Goal: Navigation & Orientation: Find specific page/section

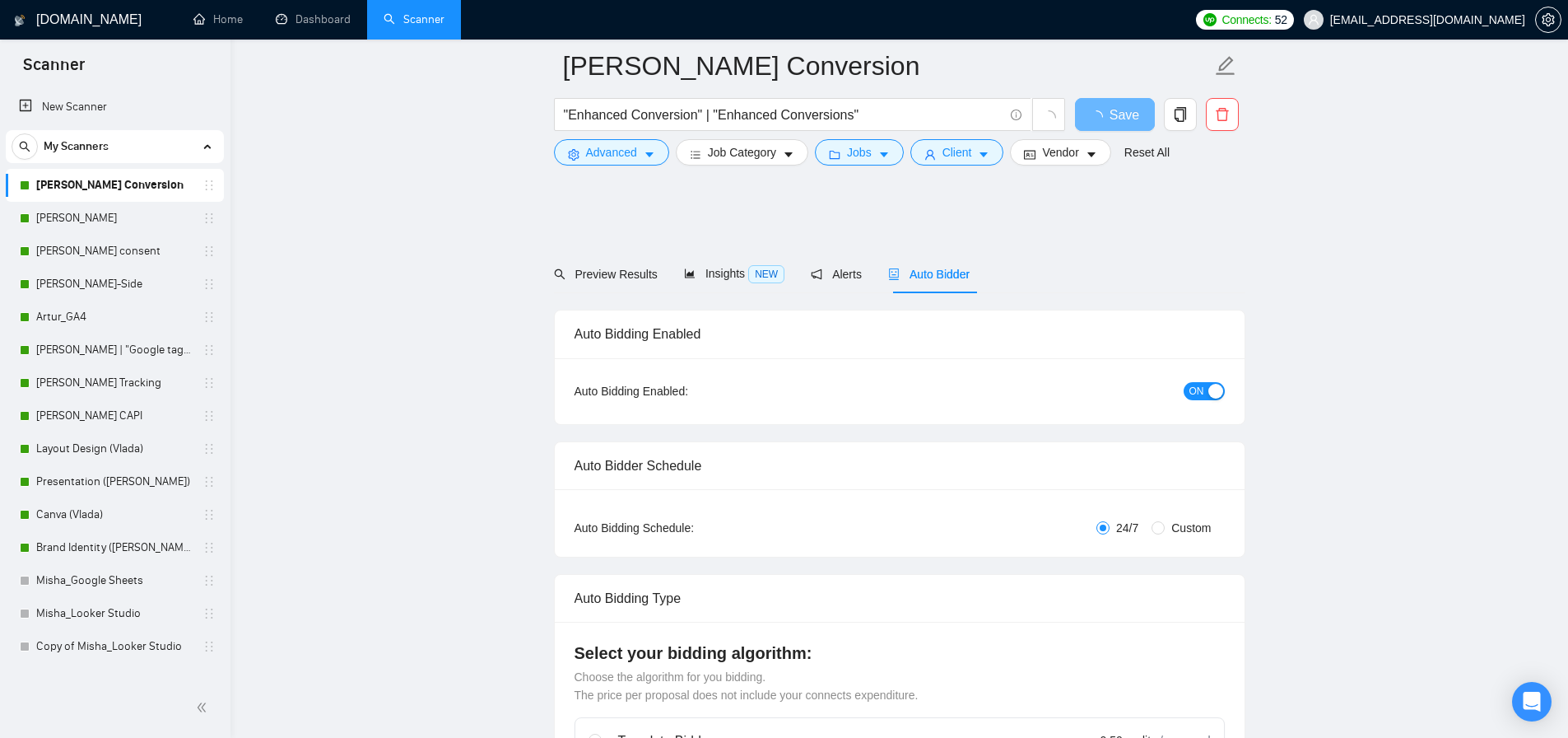
scroll to position [3660, 0]
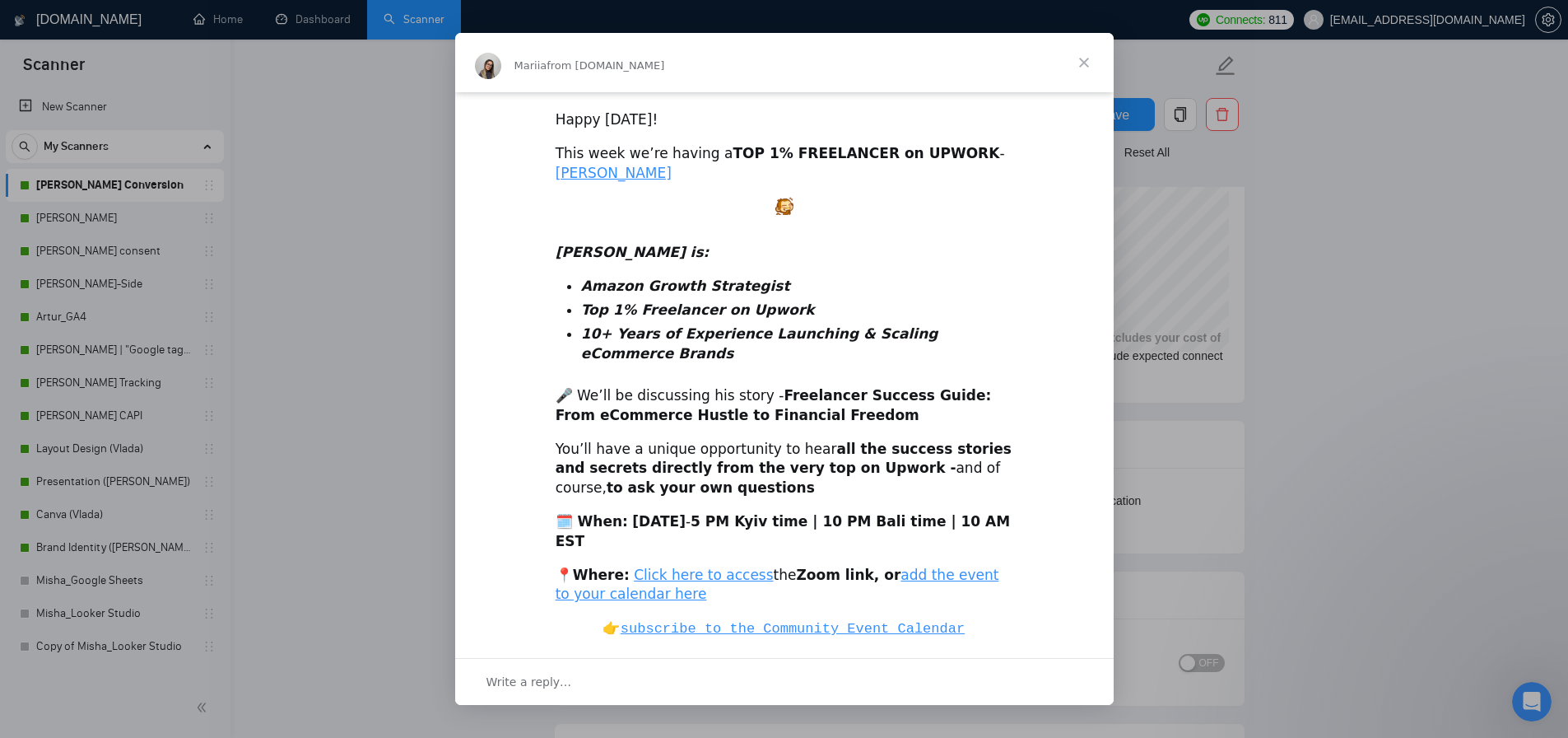
scroll to position [404, 0]
click at [1076, 63] on span "Close" at bounding box center [1084, 63] width 59 height 59
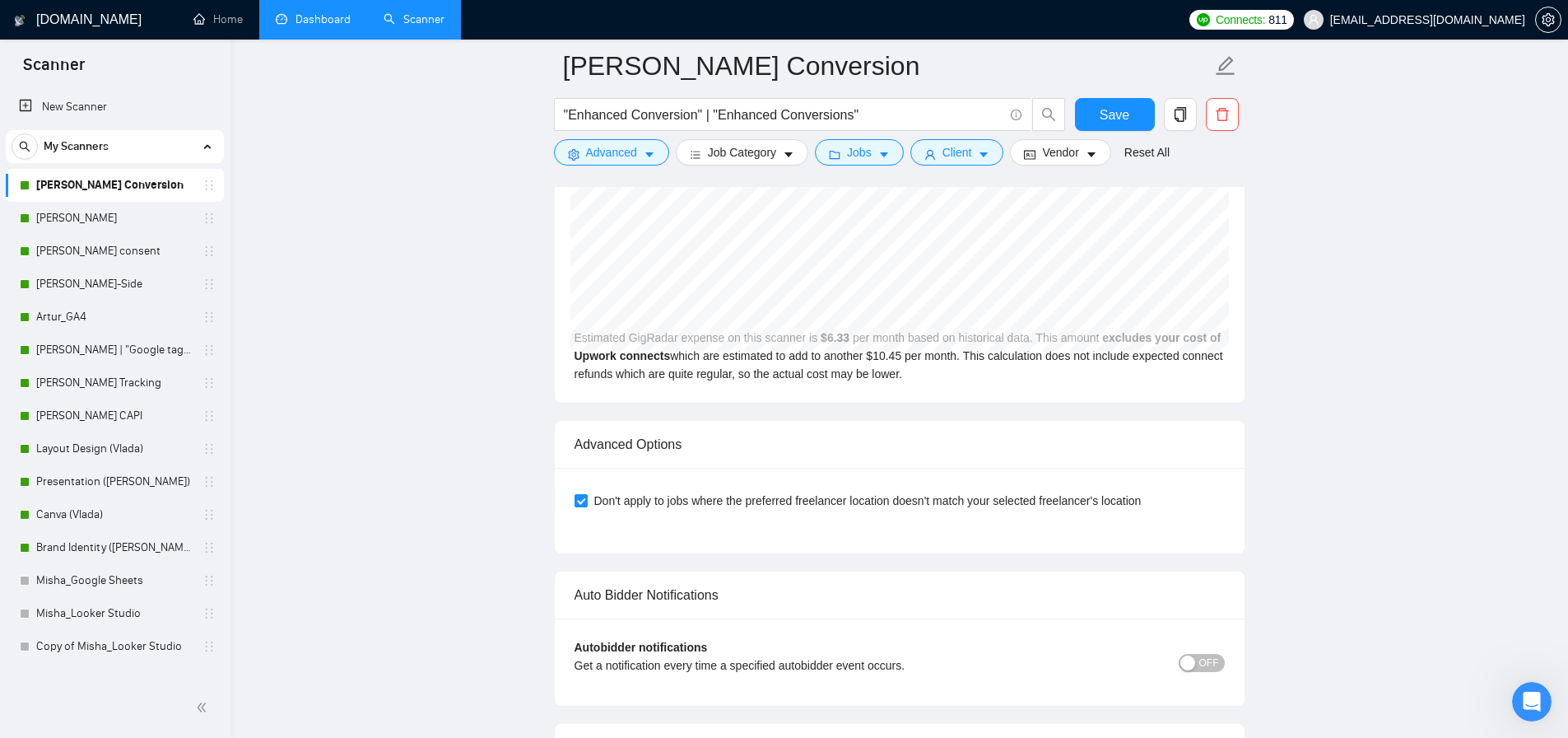
click at [314, 23] on link "Dashboard" at bounding box center [313, 19] width 75 height 14
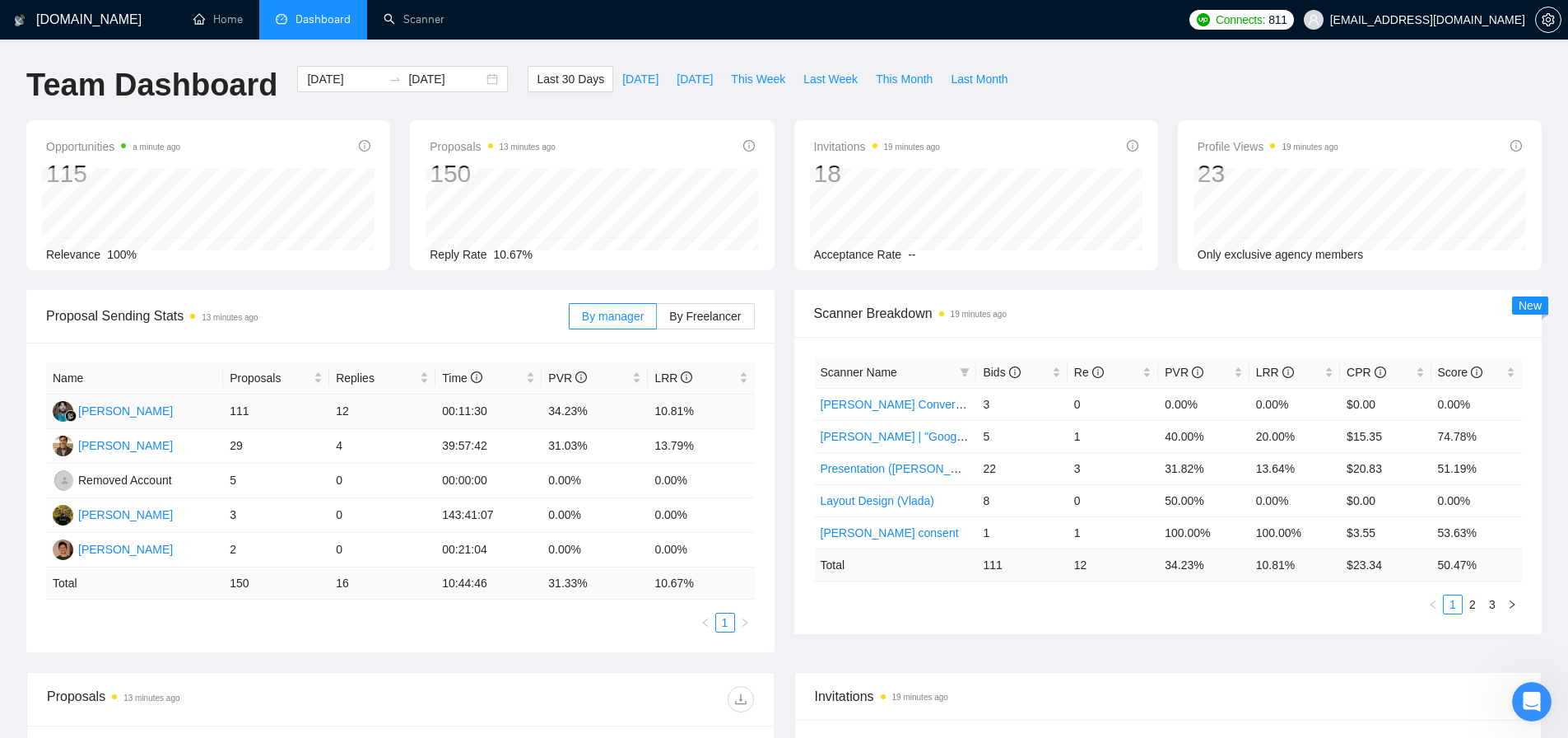
click at [279, 405] on td "111" at bounding box center [275, 412] width 106 height 34
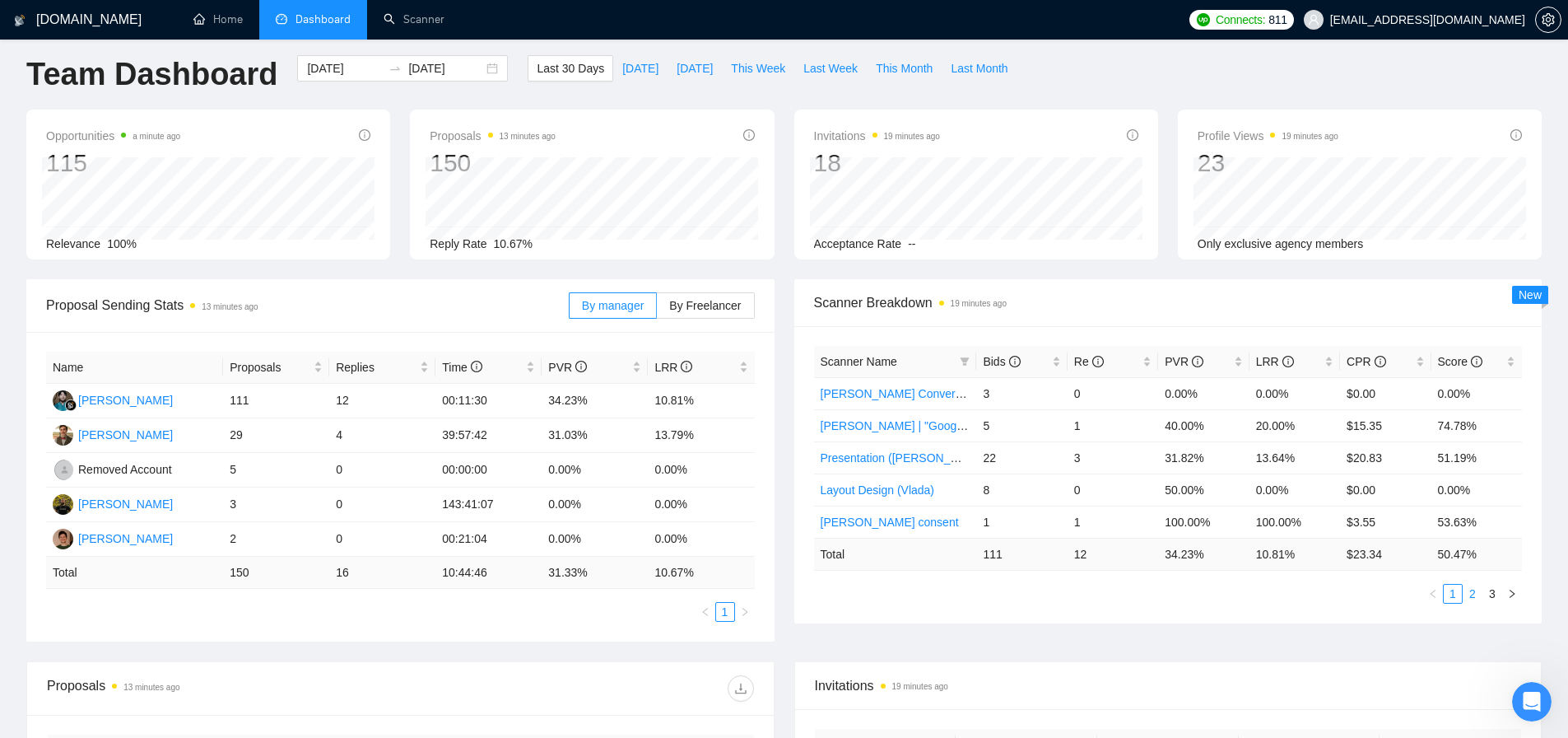
click at [1476, 594] on link "2" at bounding box center [1472, 593] width 18 height 18
click at [1487, 593] on link "3" at bounding box center [1492, 593] width 18 height 18
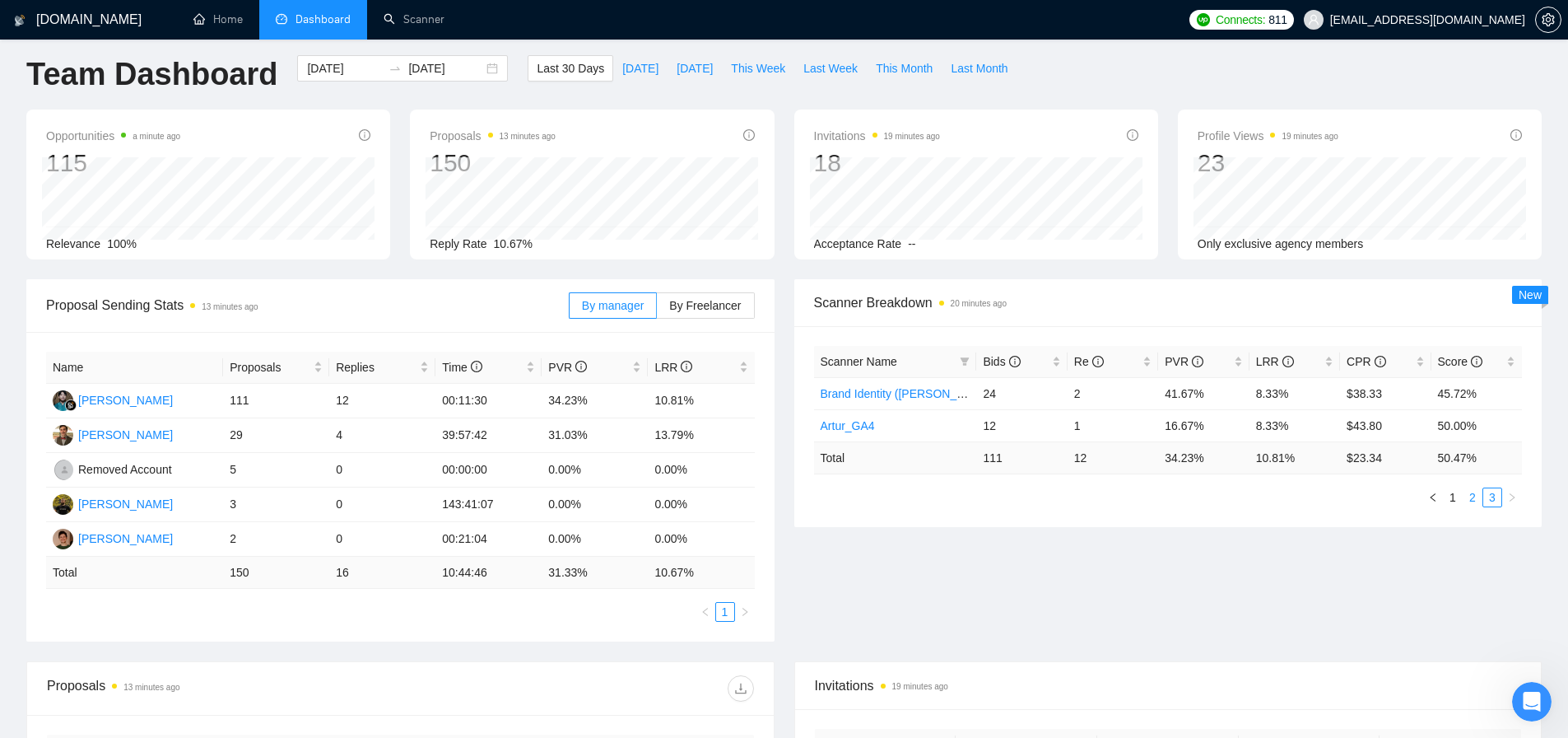
click at [1473, 498] on link "2" at bounding box center [1472, 497] width 18 height 18
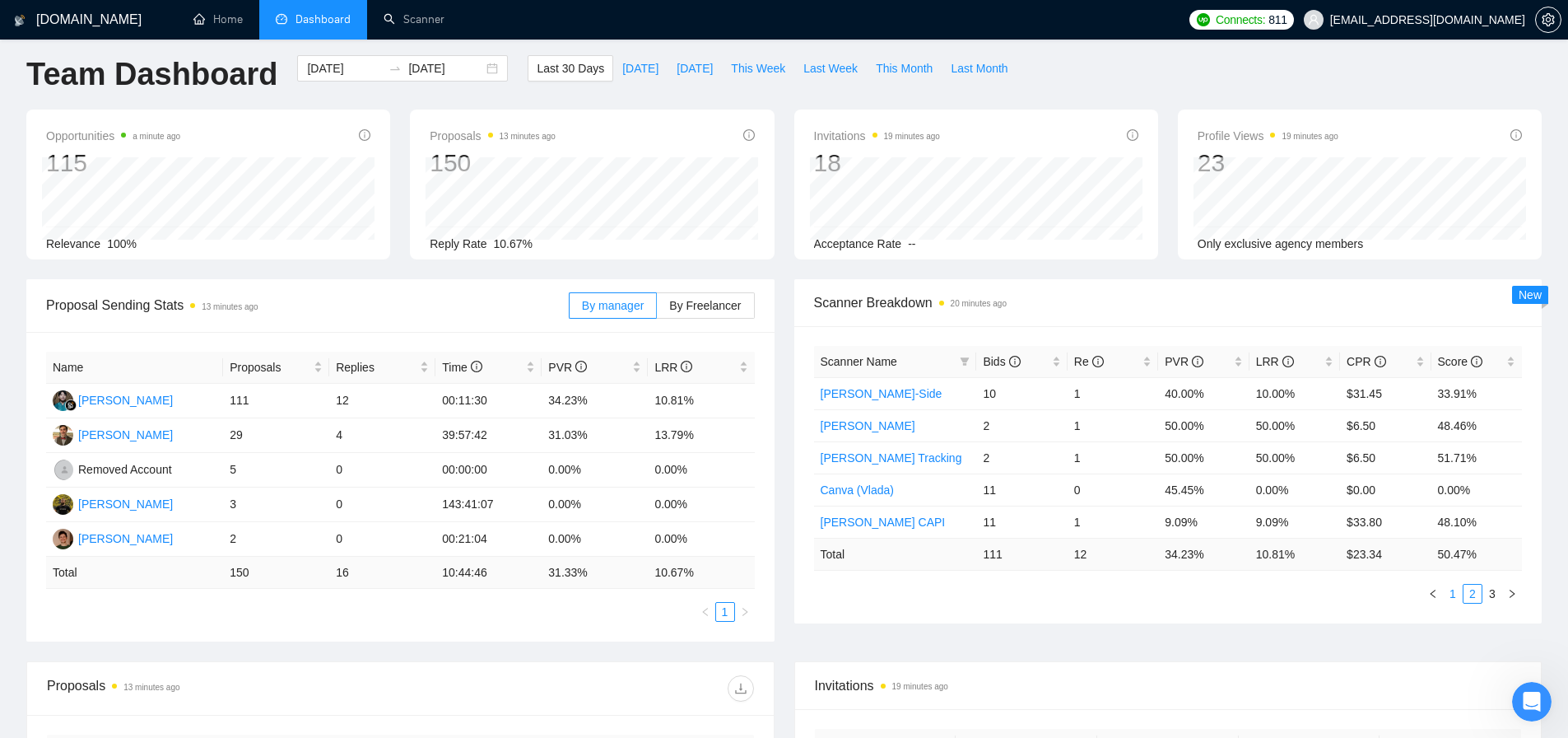
click at [1455, 596] on link "1" at bounding box center [1452, 593] width 18 height 18
click at [1476, 591] on link "2" at bounding box center [1472, 593] width 18 height 18
click at [1495, 596] on link "3" at bounding box center [1492, 593] width 18 height 18
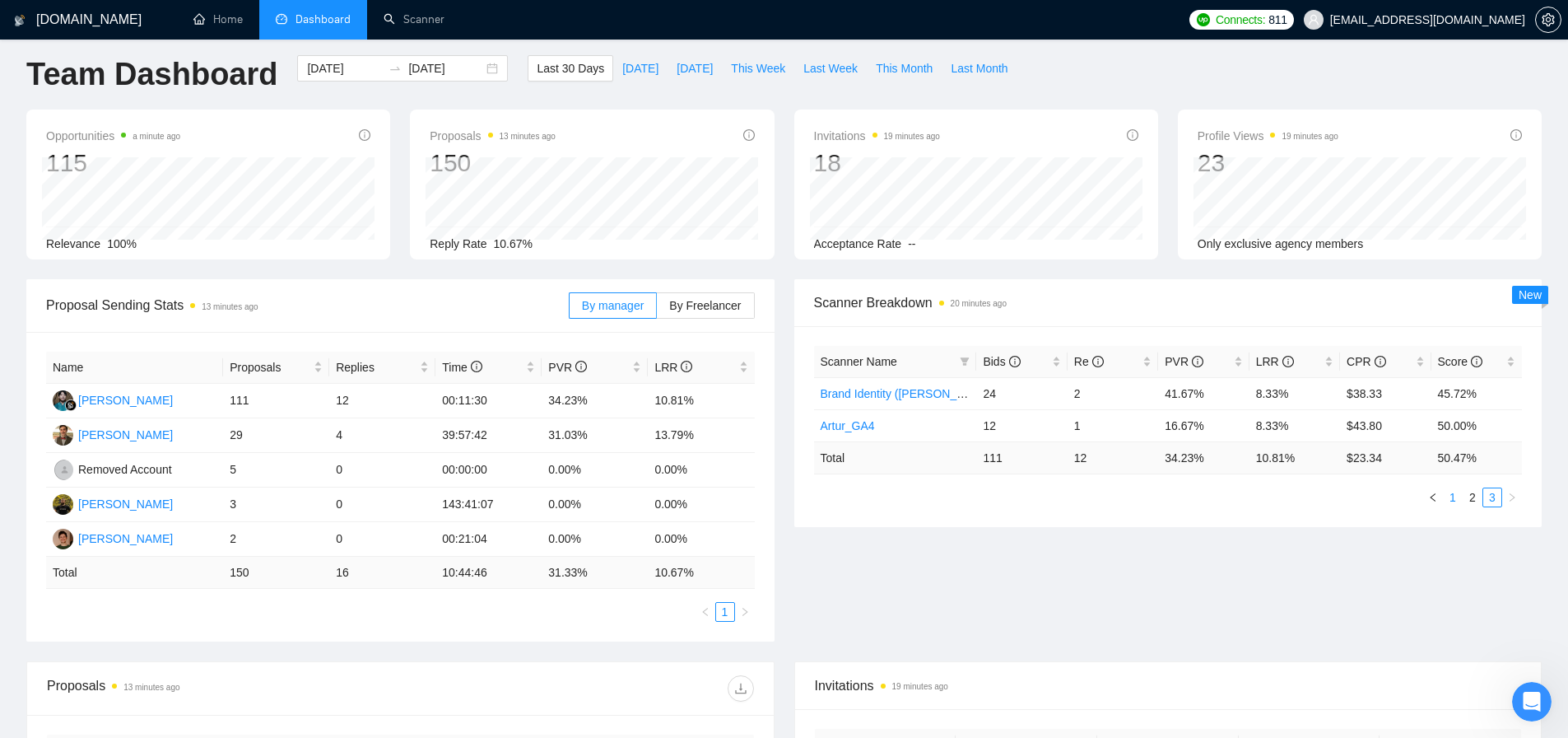
click at [1442, 499] on ul "1 2 3" at bounding box center [1168, 497] width 708 height 20
click at [1448, 500] on link "1" at bounding box center [1452, 497] width 18 height 18
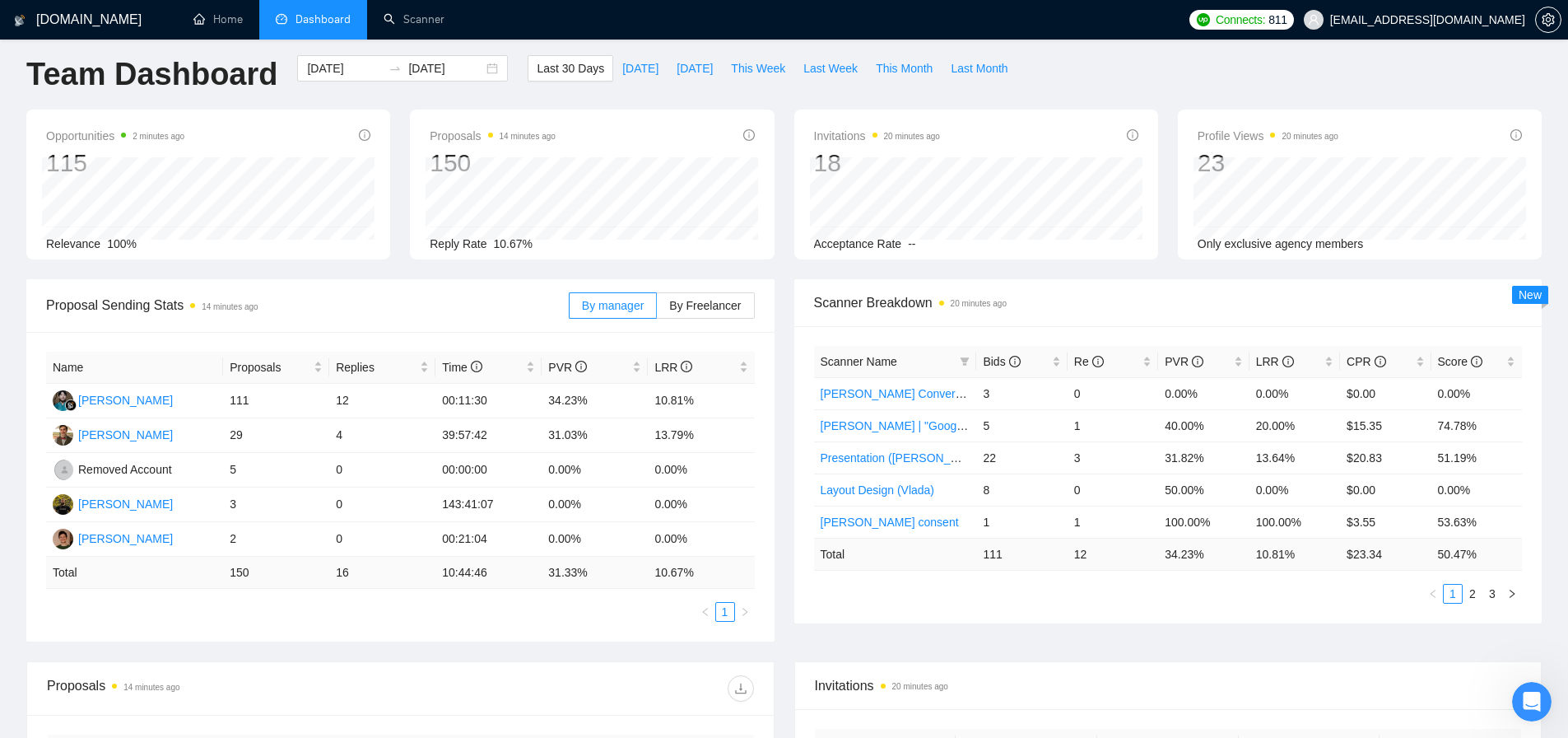
scroll to position [0, 0]
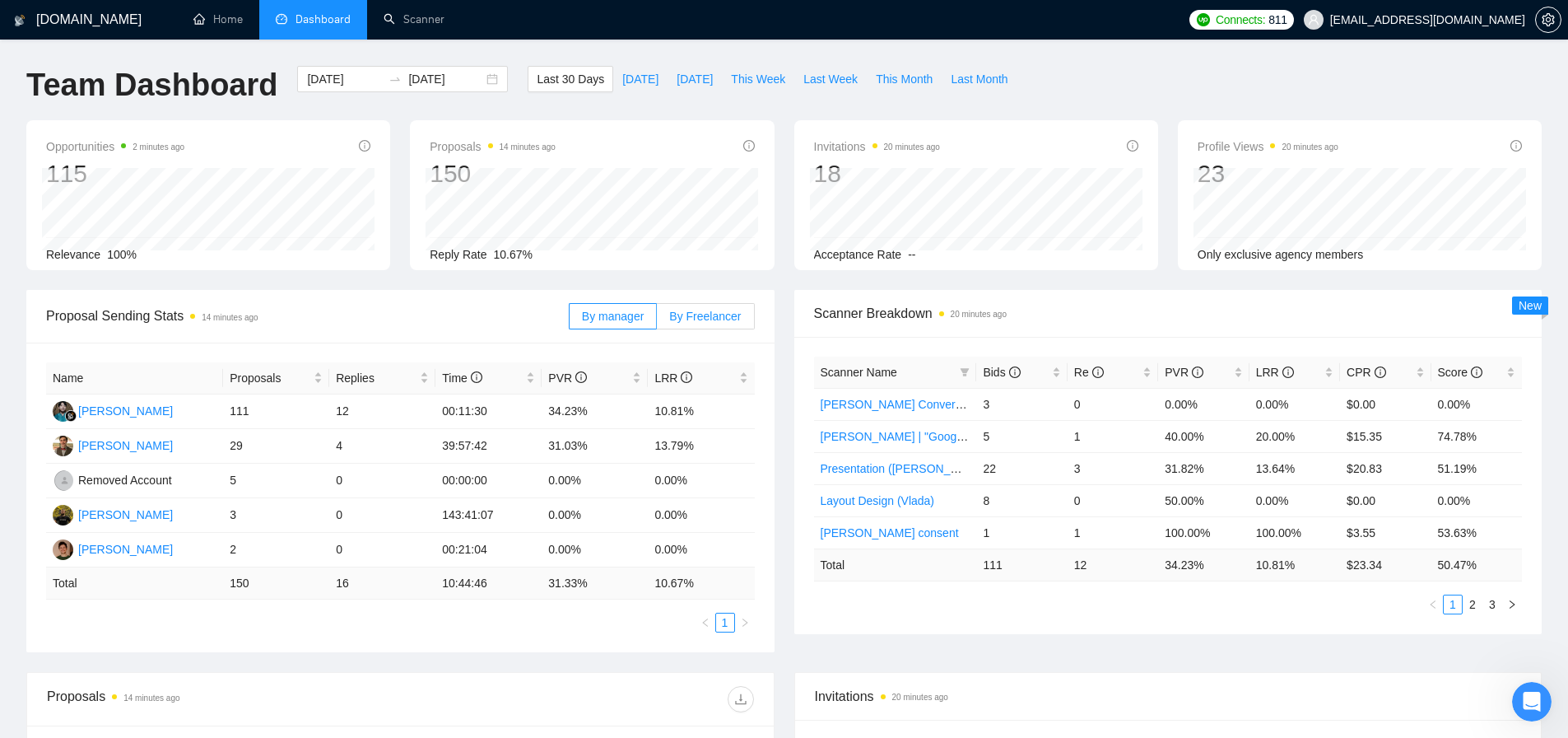
click at [725, 320] on span "By Freelancer" at bounding box center [704, 317] width 71 height 13
click at [657, 320] on input "By Freelancer" at bounding box center [657, 320] width 0 height 0
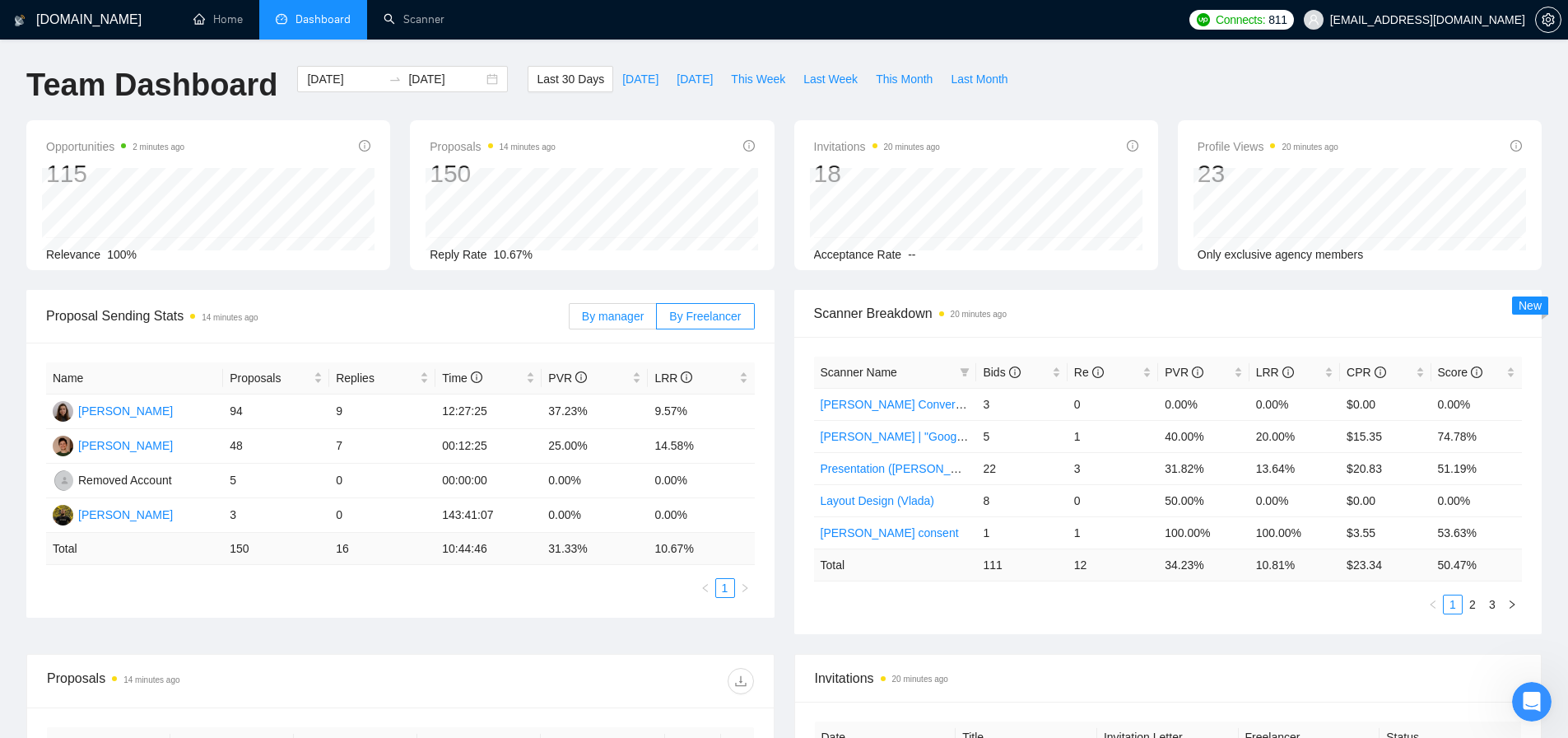
click at [612, 320] on span "By manager" at bounding box center [612, 317] width 62 height 13
click at [569, 320] on input "By manager" at bounding box center [569, 320] width 0 height 0
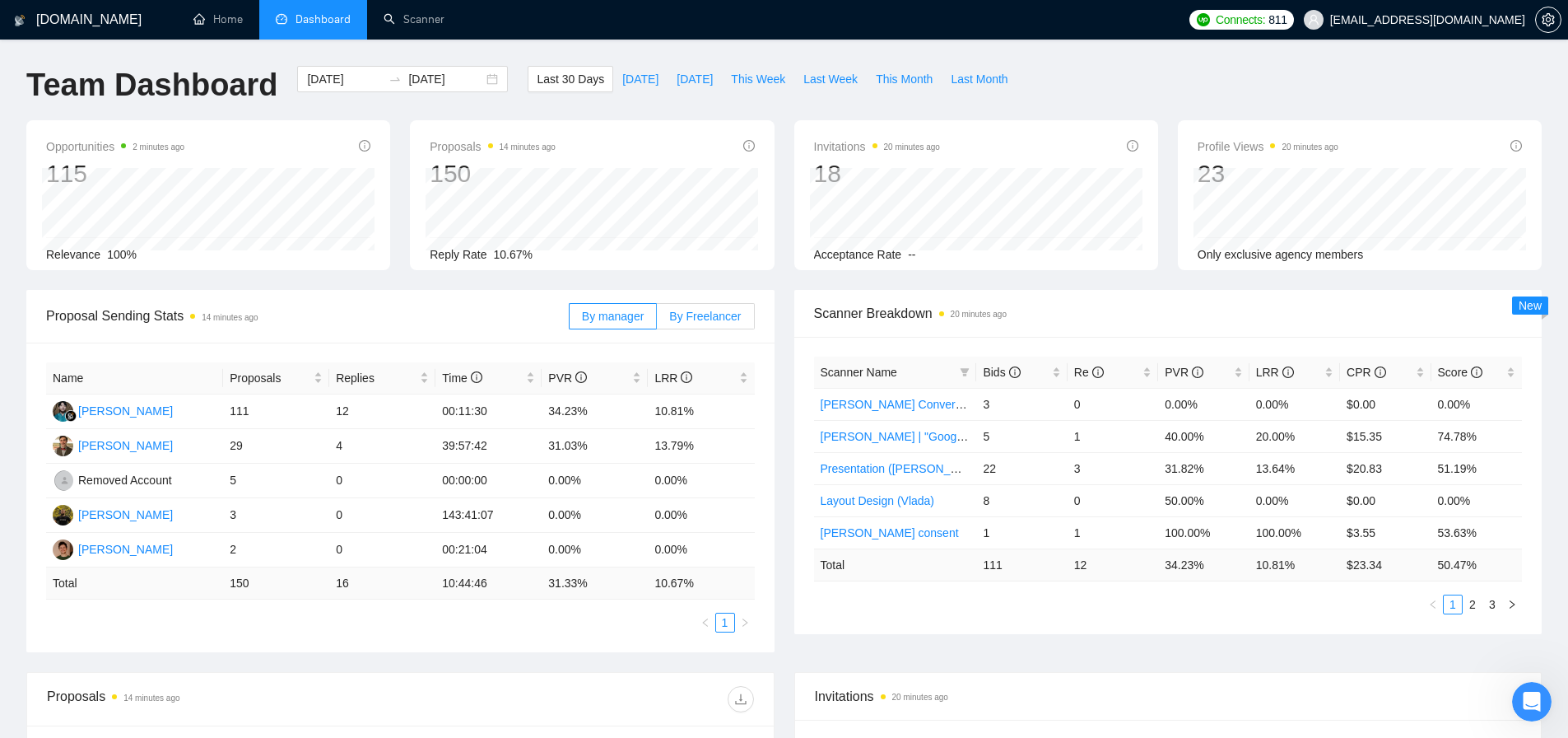
click at [681, 317] on span "By Freelancer" at bounding box center [704, 317] width 71 height 13
click at [657, 320] on input "By Freelancer" at bounding box center [657, 320] width 0 height 0
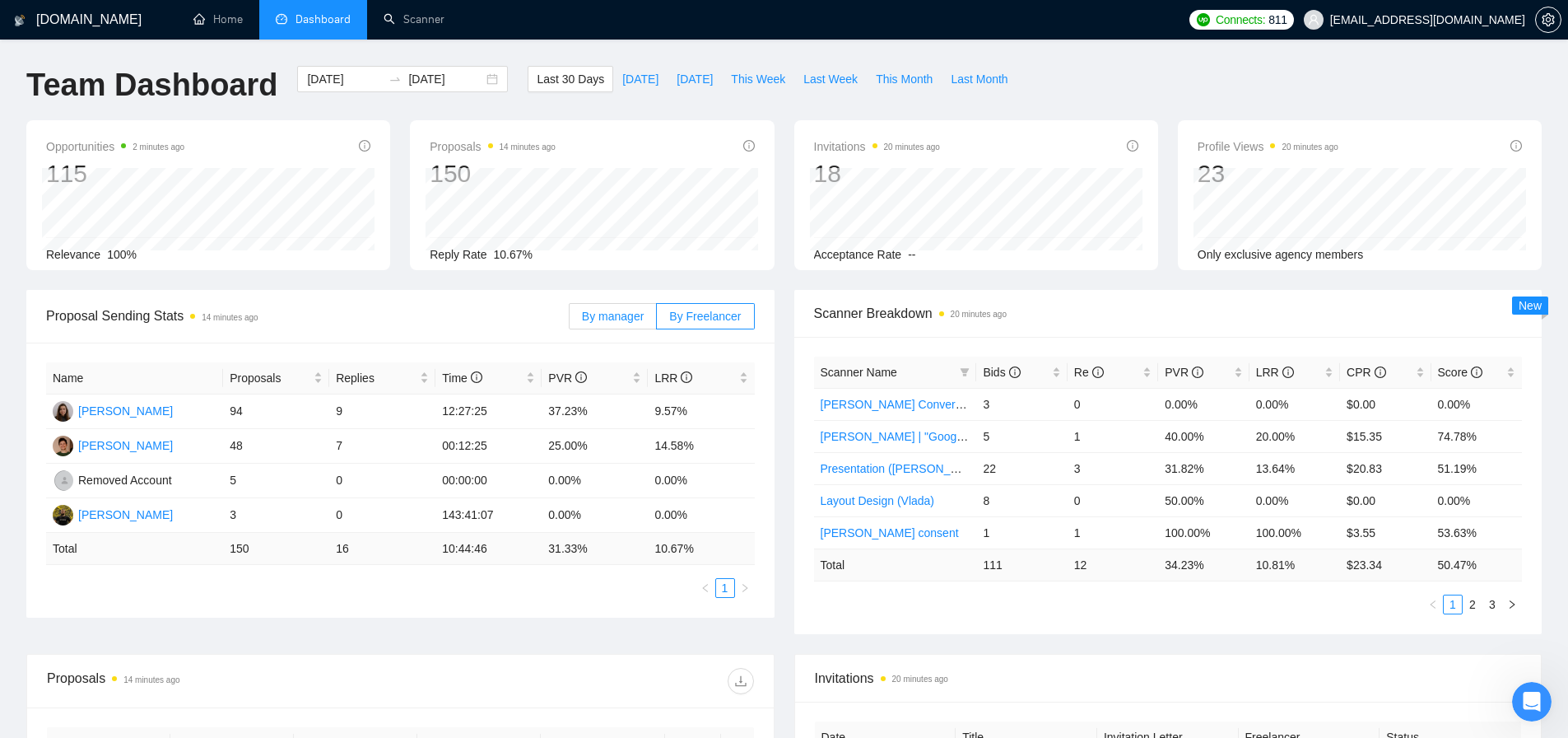
click at [613, 306] on label "By manager" at bounding box center [613, 317] width 88 height 27
click at [569, 320] on input "By manager" at bounding box center [569, 320] width 0 height 0
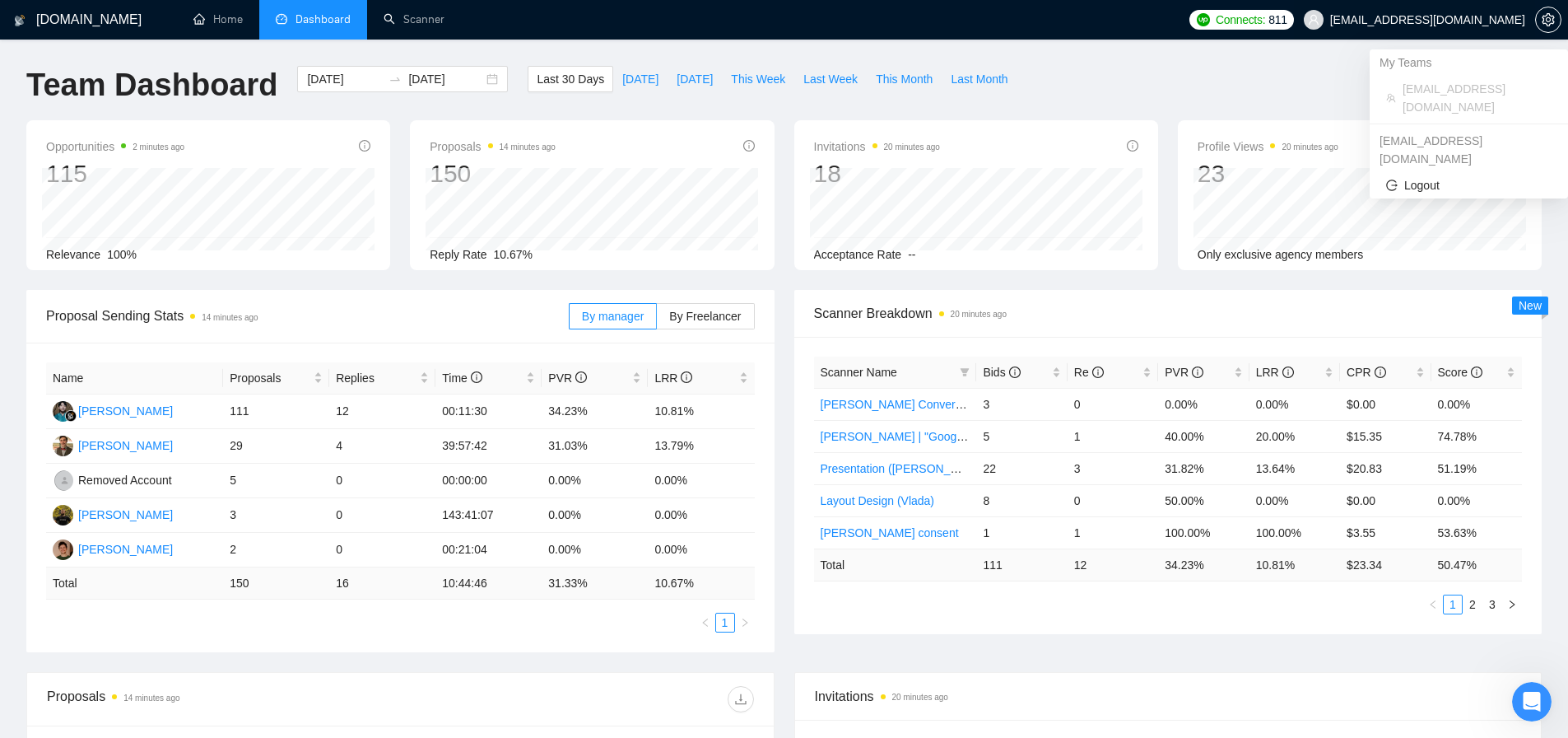
click at [1505, 20] on span "[EMAIL_ADDRESS][DOMAIN_NAME]" at bounding box center [1427, 20] width 195 height 0
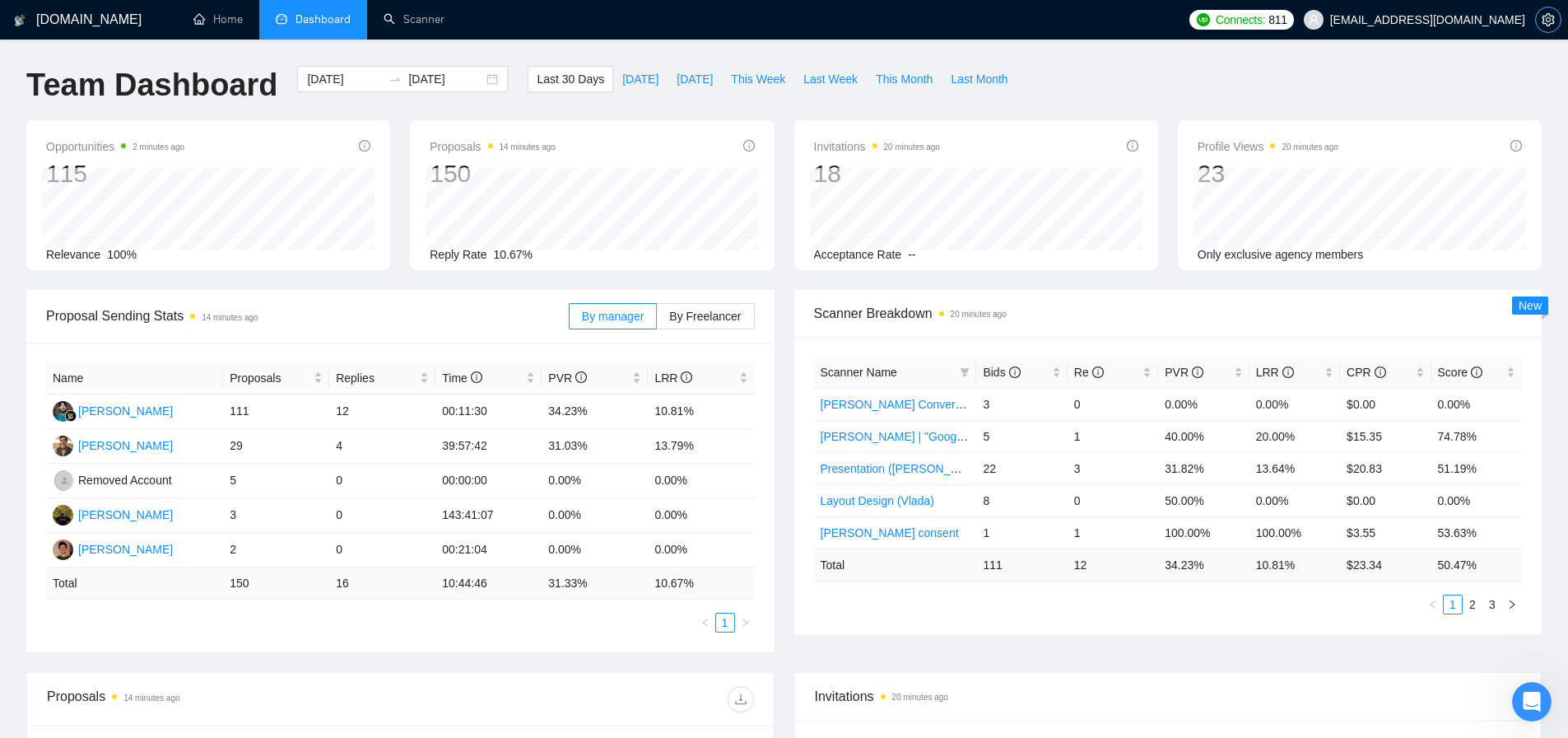
click at [1548, 24] on icon "setting" at bounding box center [1548, 20] width 13 height 13
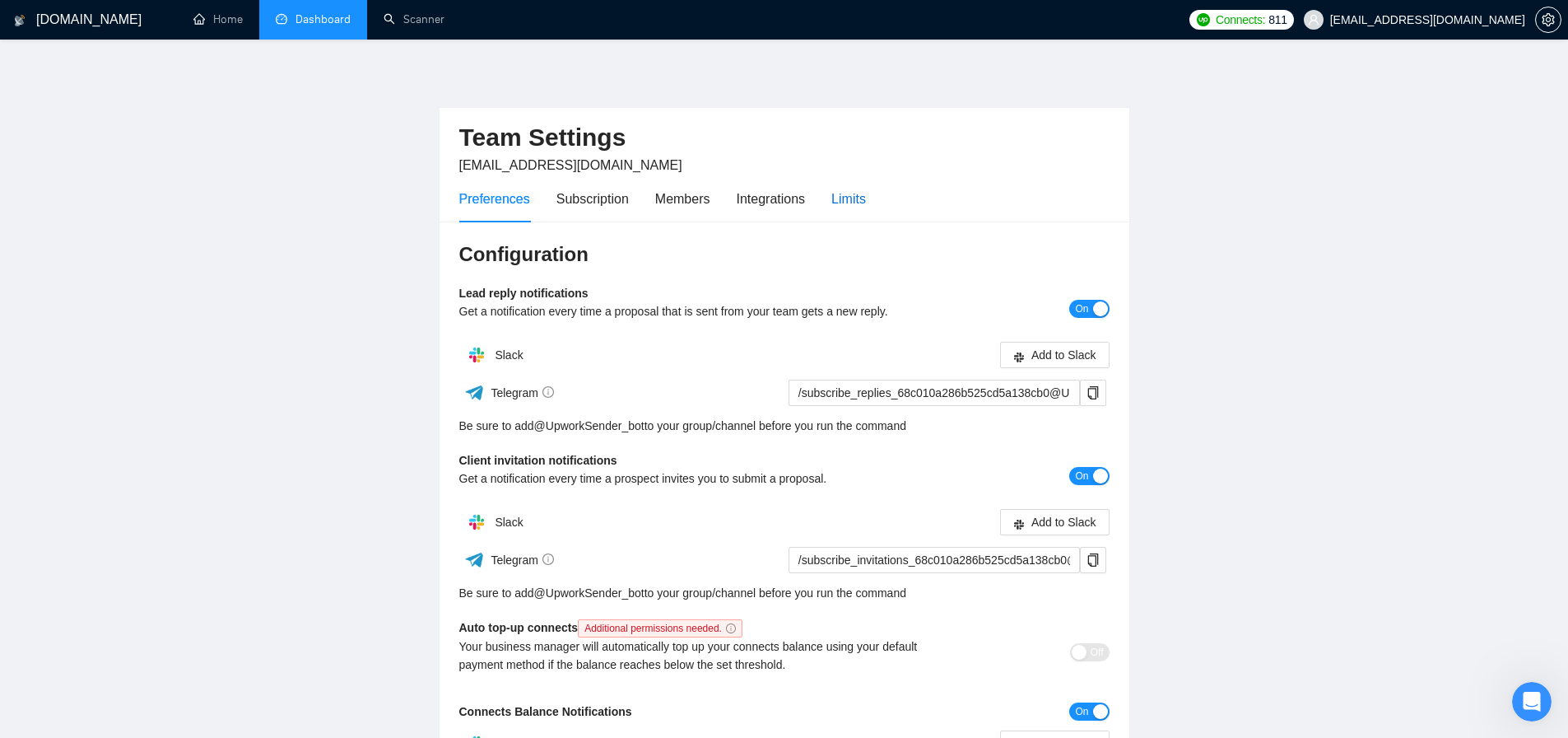
click at [845, 195] on div "Limits" at bounding box center [848, 199] width 34 height 21
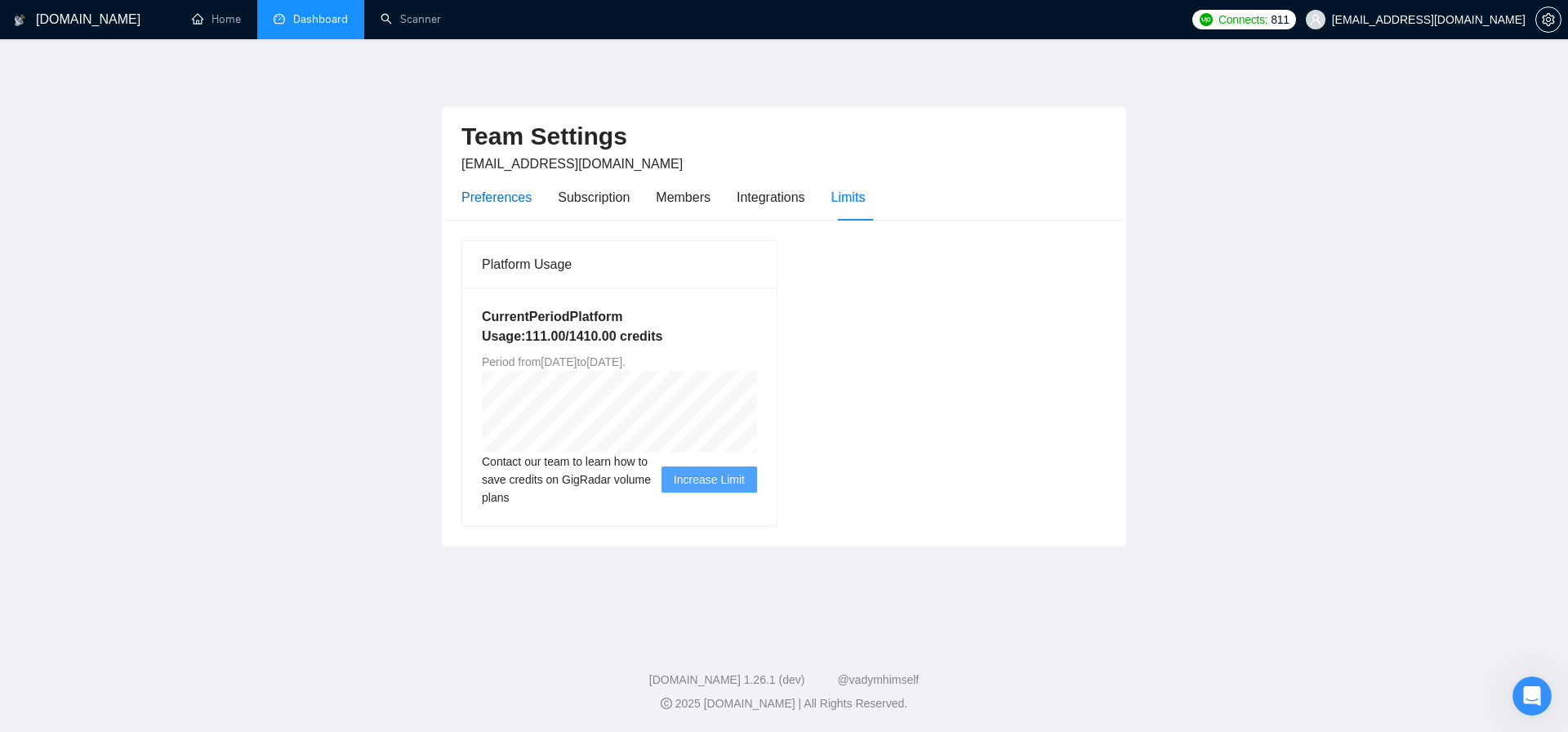
click at [494, 199] on div "Preferences" at bounding box center [497, 198] width 70 height 21
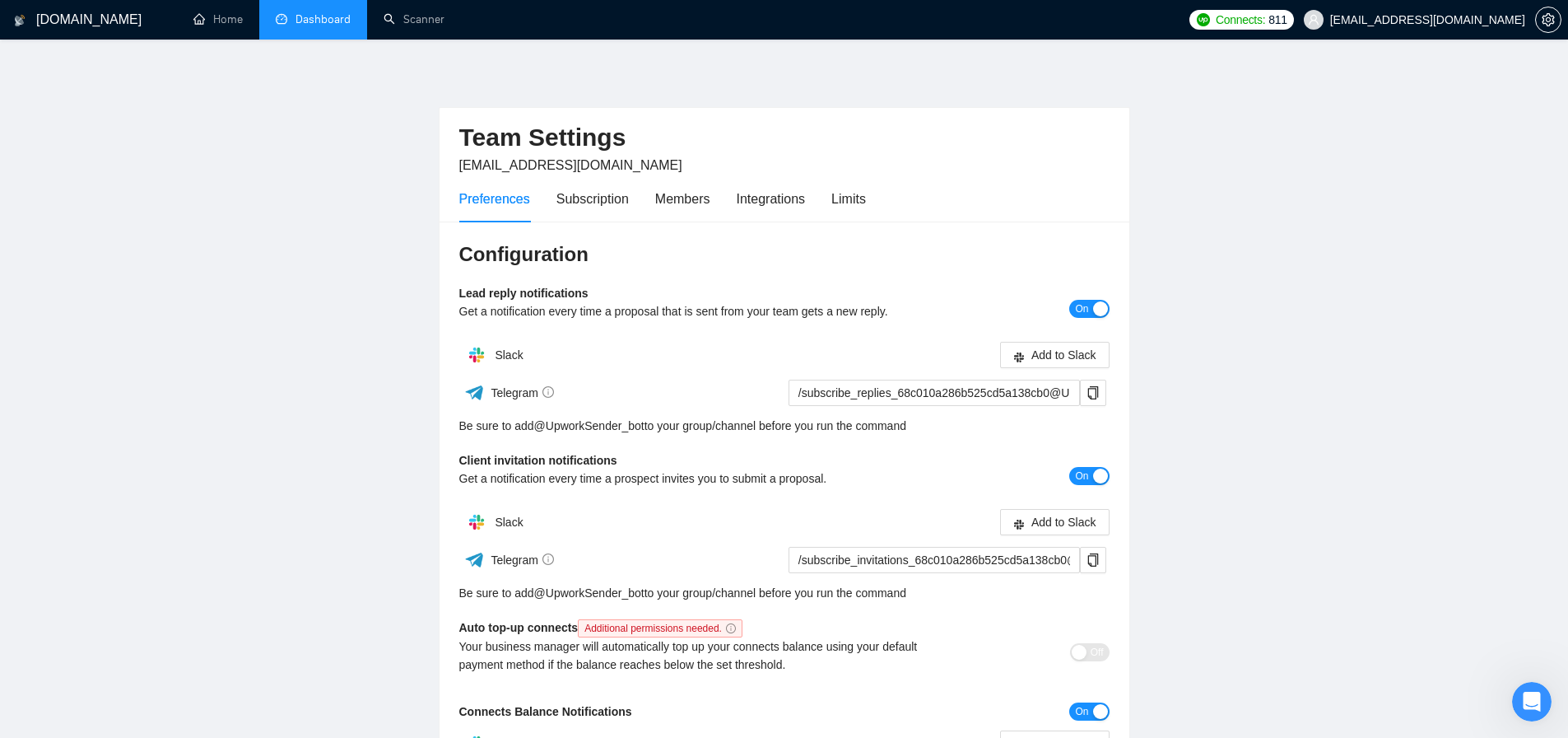
click at [74, 19] on h1 "[DOMAIN_NAME]" at bounding box center [89, 19] width 106 height 39
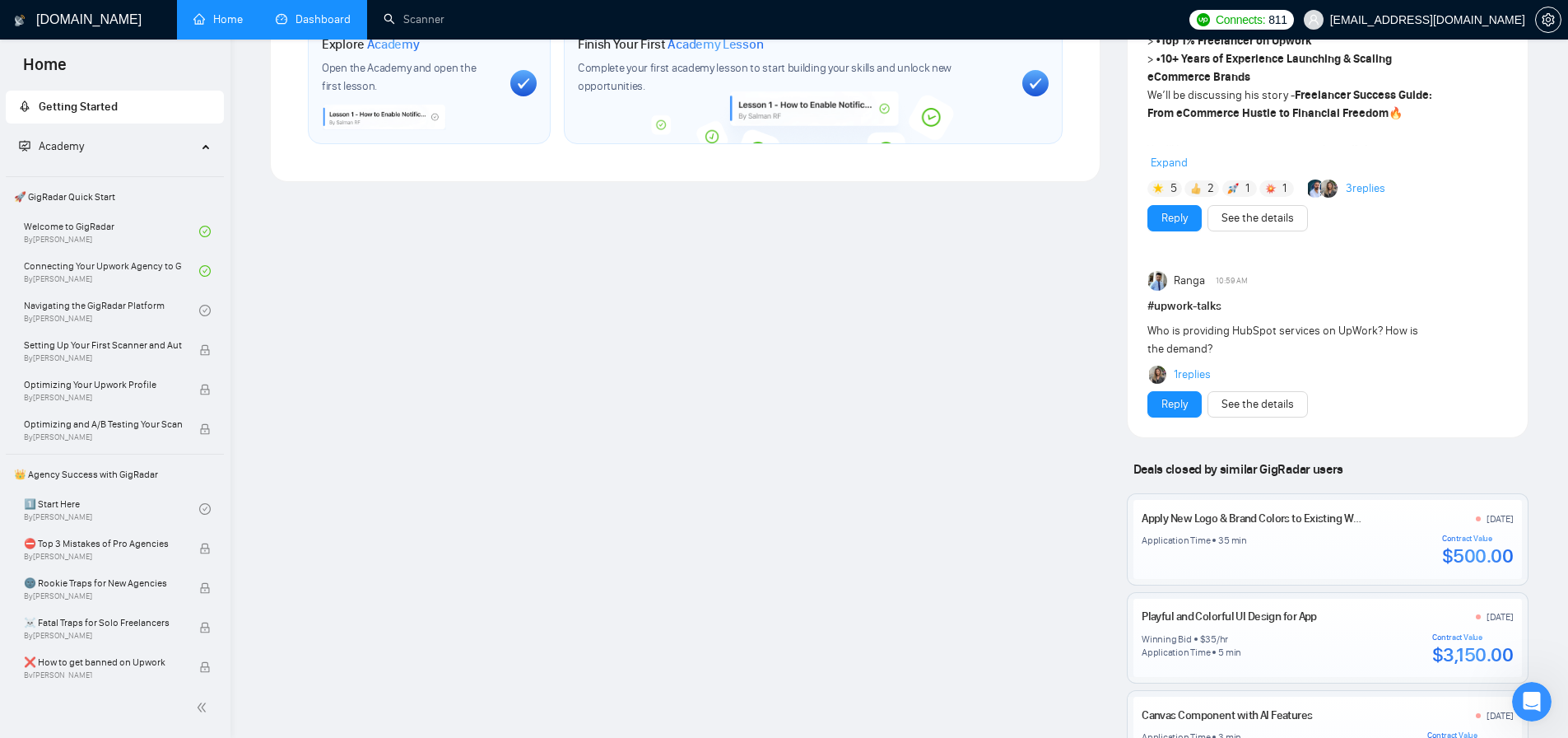
scroll to position [1280, 0]
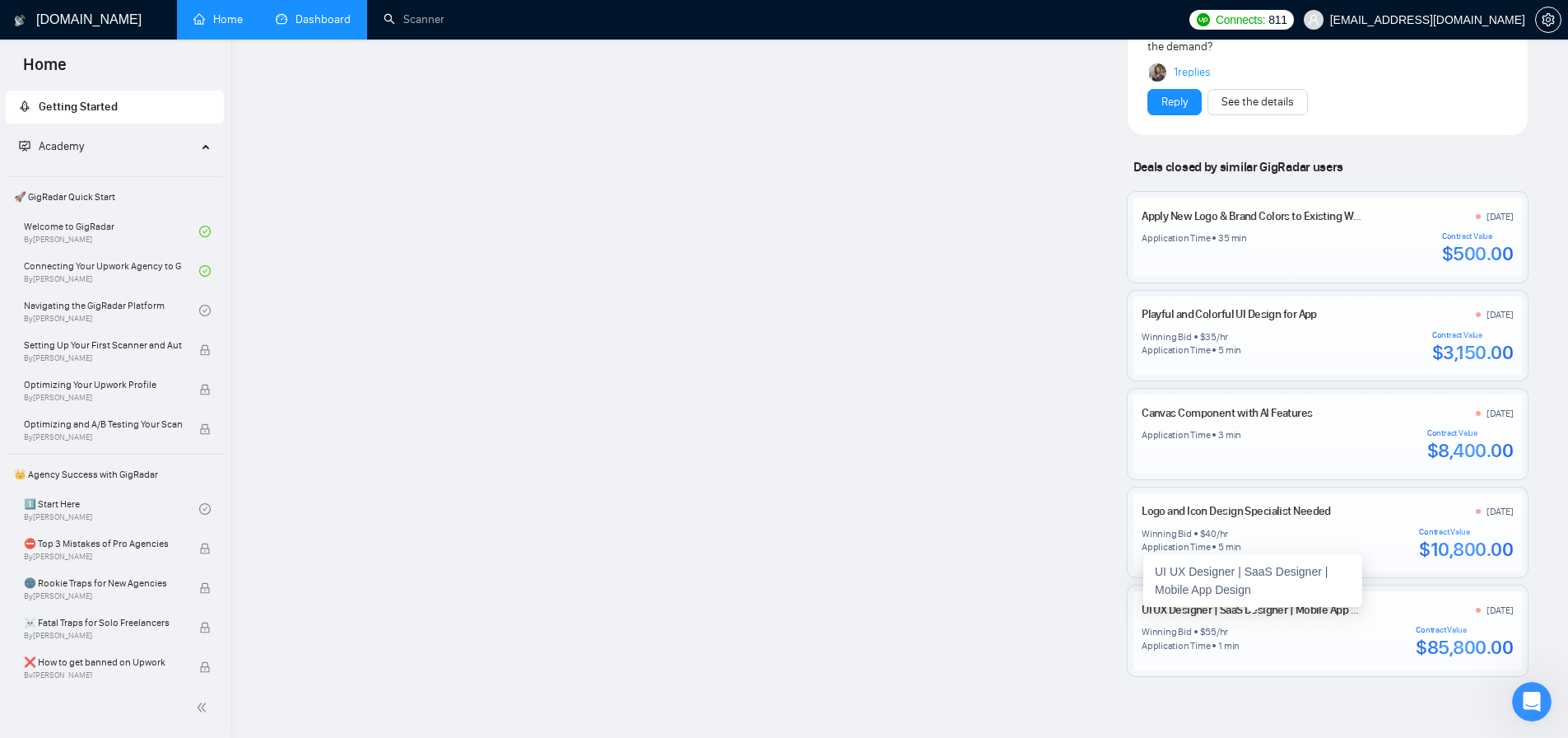
click at [1252, 612] on link "UI UX Designer | SaaS Designer | Mobile App Design" at bounding box center [1262, 609] width 242 height 14
